Goal: Use online tool/utility: Use online tool/utility

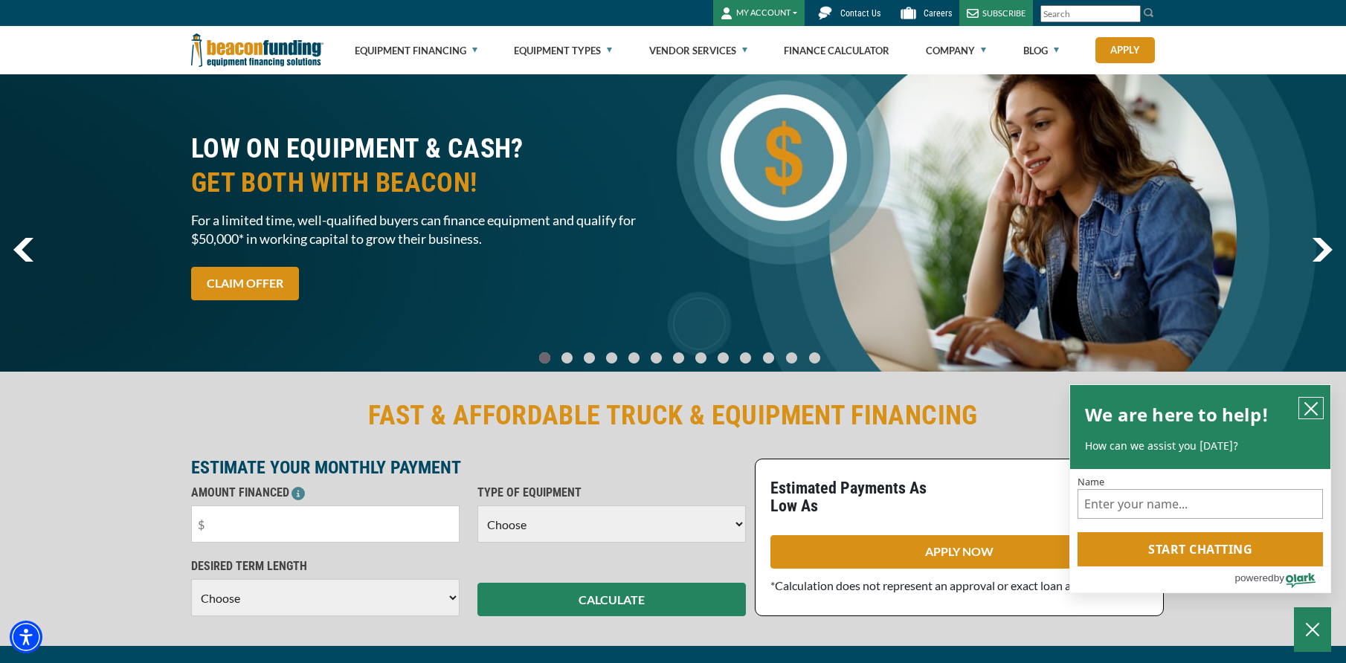
click at [1306, 409] on icon "close chatbox" at bounding box center [1310, 408] width 15 height 15
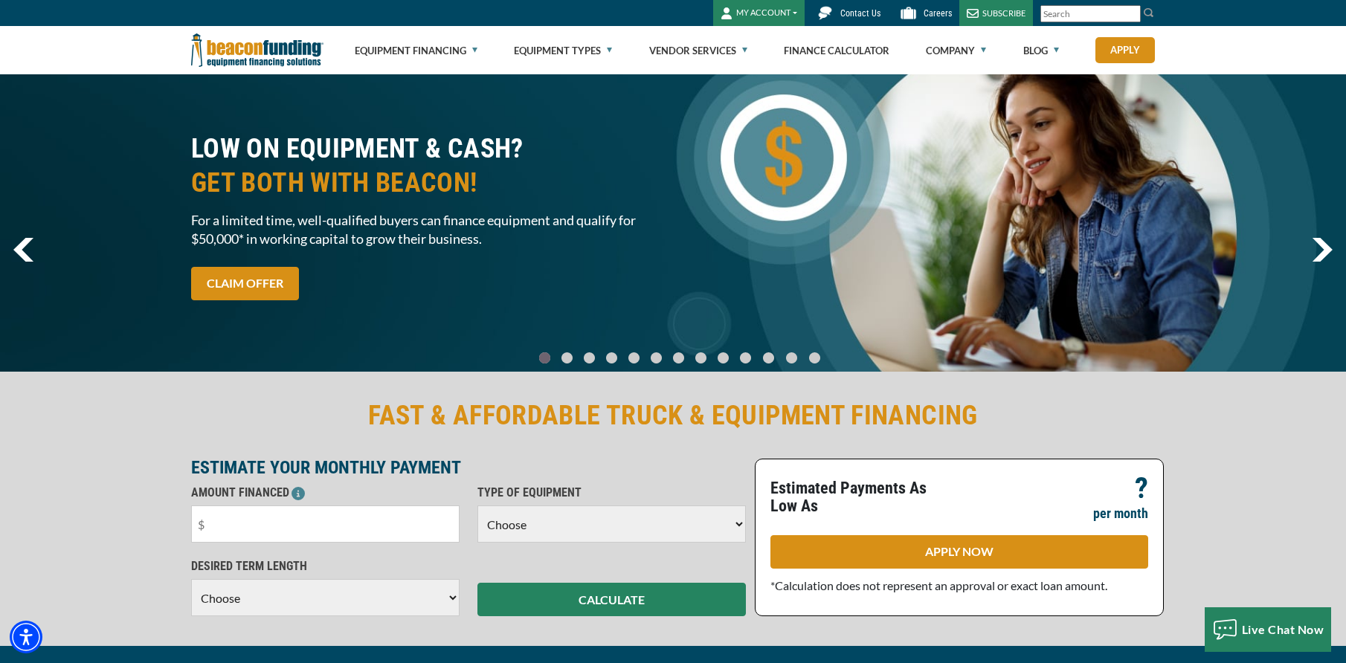
click at [780, 14] on button "MY ACCOUNT" at bounding box center [758, 13] width 91 height 26
click at [765, 51] on link "Login" at bounding box center [772, 45] width 117 height 36
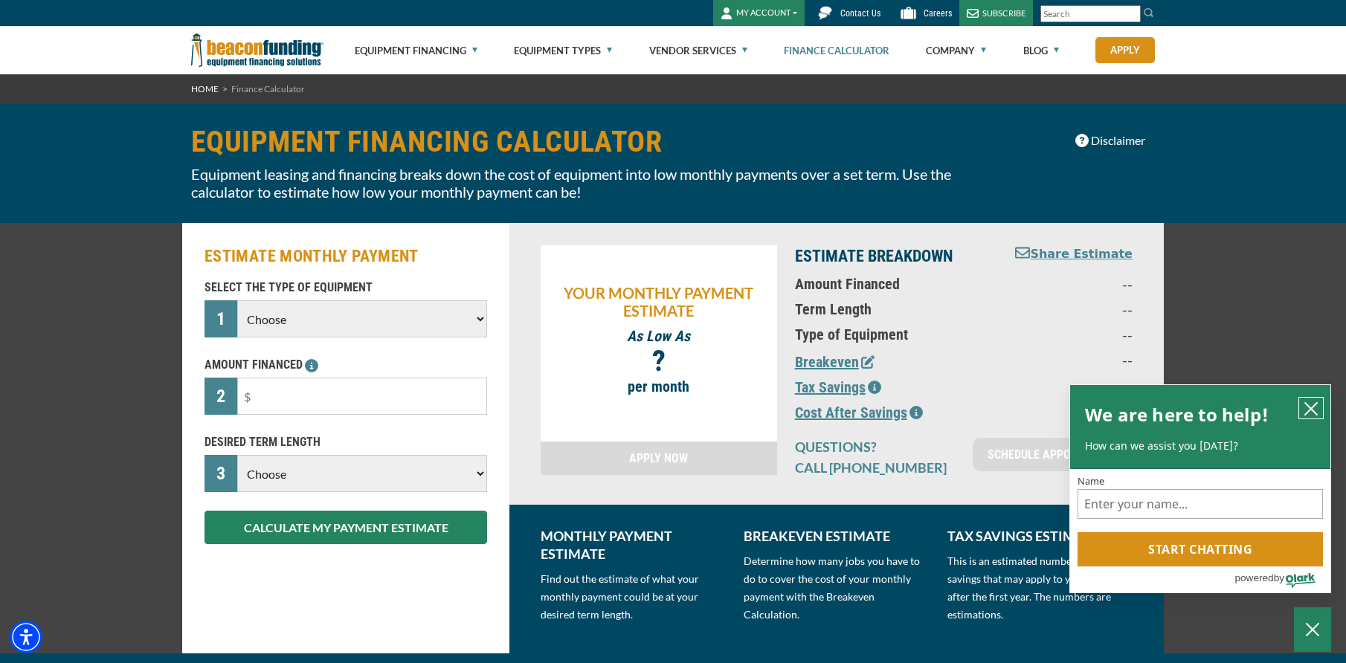
click at [1307, 406] on icon "close chatbox" at bounding box center [1310, 408] width 15 height 15
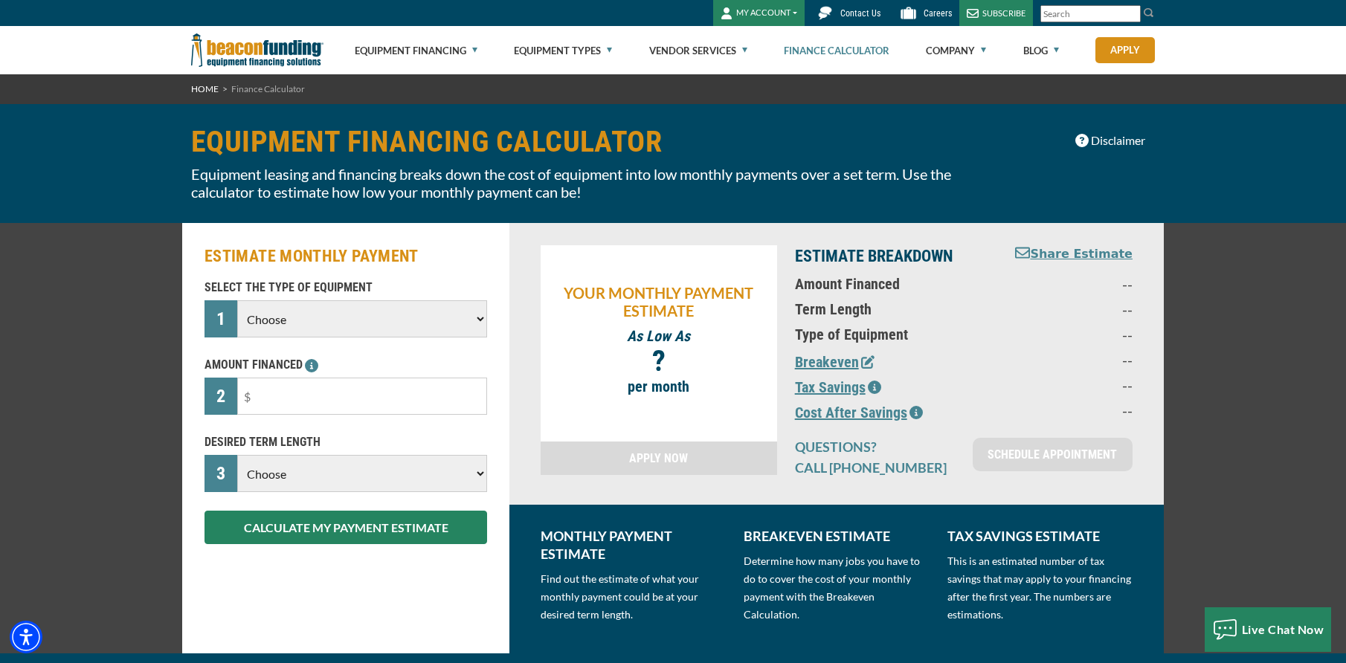
click at [360, 317] on select "Choose Backhoe Boom/Bucket Truck Chipper Commercial Mower Crane DTG/DTF Printin…" at bounding box center [362, 318] width 250 height 37
select select "25"
click at [237, 300] on select "Choose Backhoe Boom/Bucket Truck Chipper Commercial Mower Crane DTG/DTF Printin…" at bounding box center [362, 318] width 250 height 37
click at [363, 407] on input "text" at bounding box center [362, 396] width 250 height 37
type input "$40,000"
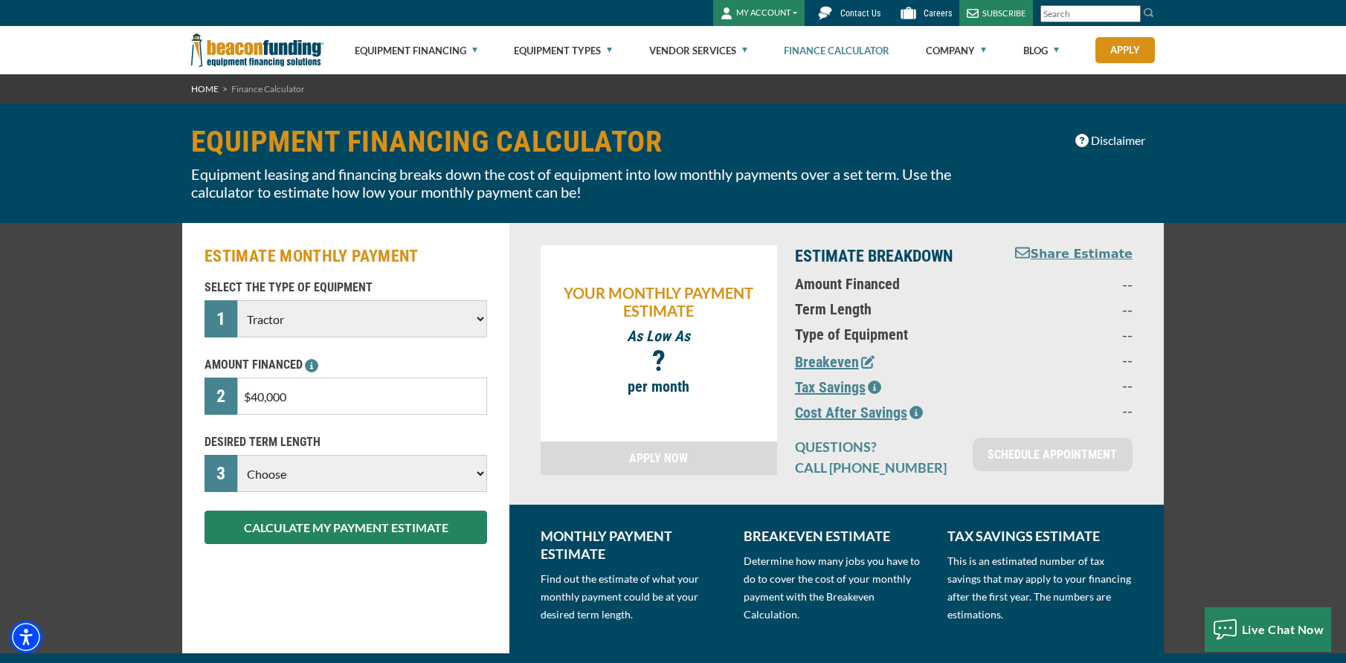
click at [430, 471] on select "Choose 36 Months 48 Months 60 Months" at bounding box center [362, 473] width 250 height 37
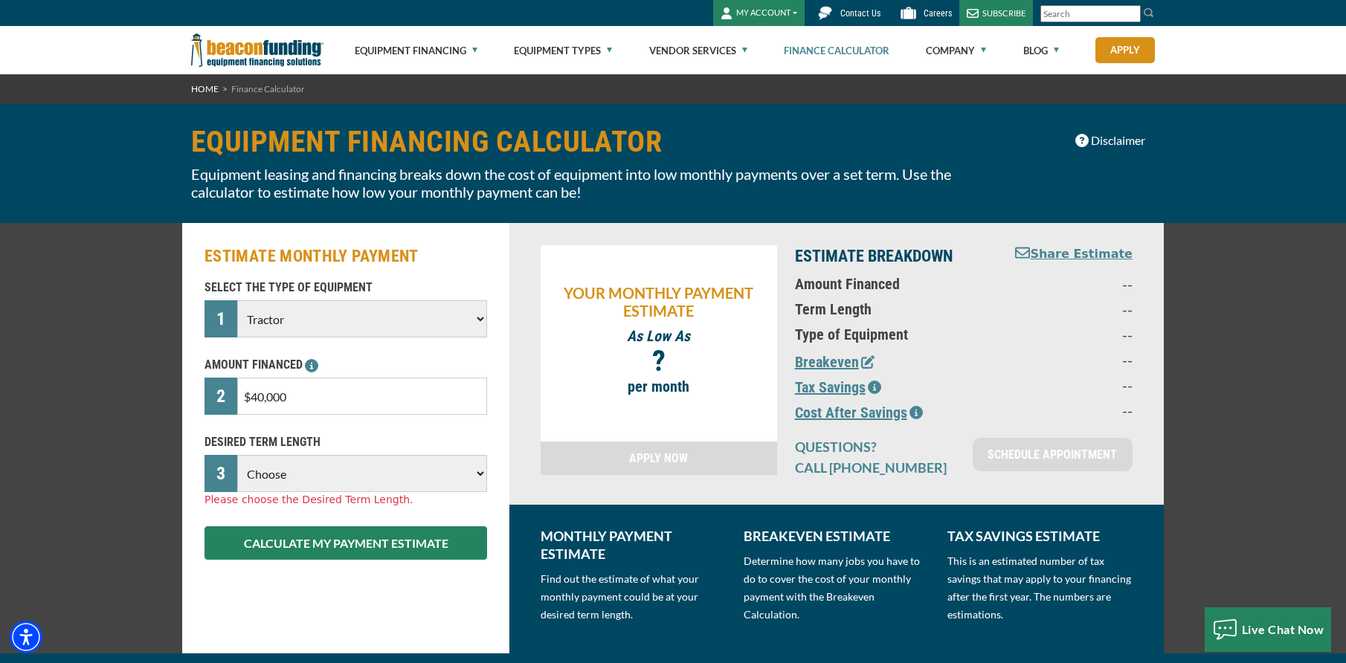
select select "48"
click at [237, 455] on select "Choose 36 Months 48 Months 60 Months" at bounding box center [362, 473] width 250 height 37
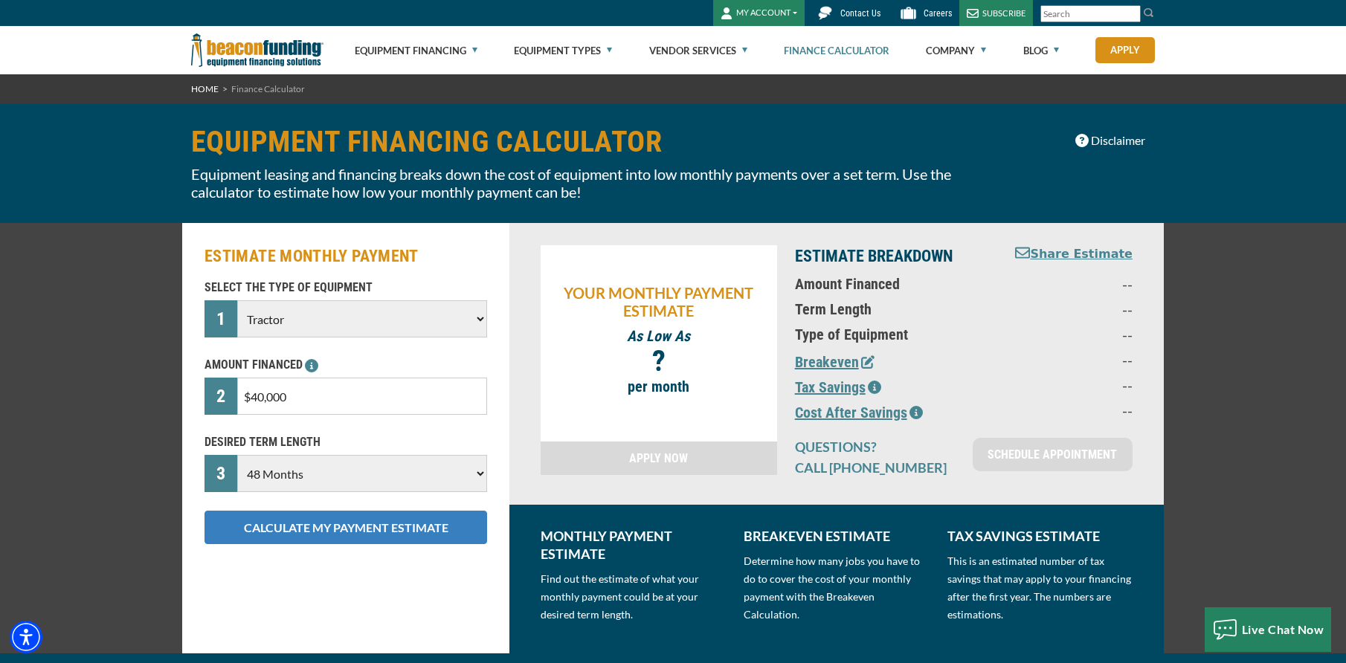
click at [334, 529] on button "CALCULATE MY PAYMENT ESTIMATE" at bounding box center [345, 527] width 283 height 33
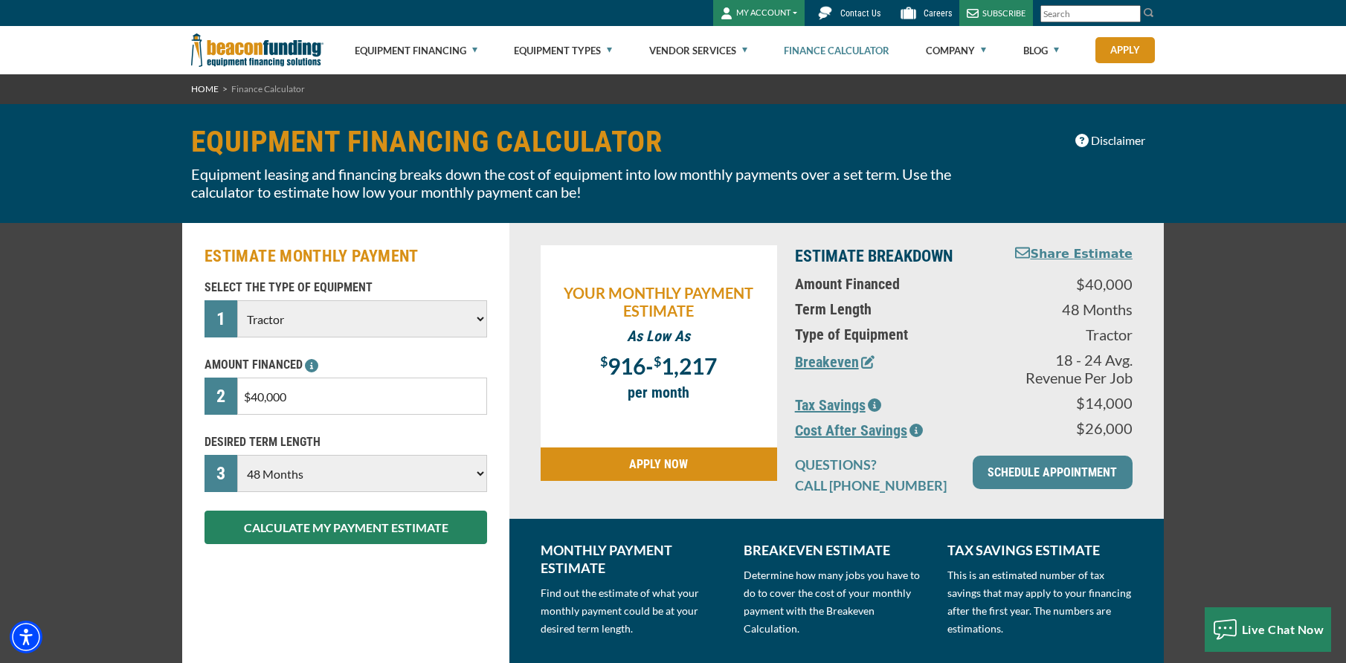
click at [374, 397] on input "$40,000" at bounding box center [362, 396] width 250 height 37
drag, startPoint x: 374, startPoint y: 397, endPoint x: 207, endPoint y: 393, distance: 167.3
click at [207, 393] on div "2 $40,000" at bounding box center [345, 396] width 283 height 37
type input "$33,500"
click at [395, 527] on button "CALCULATE MY PAYMENT ESTIMATE" at bounding box center [345, 527] width 283 height 33
